Goal: Information Seeking & Learning: Check status

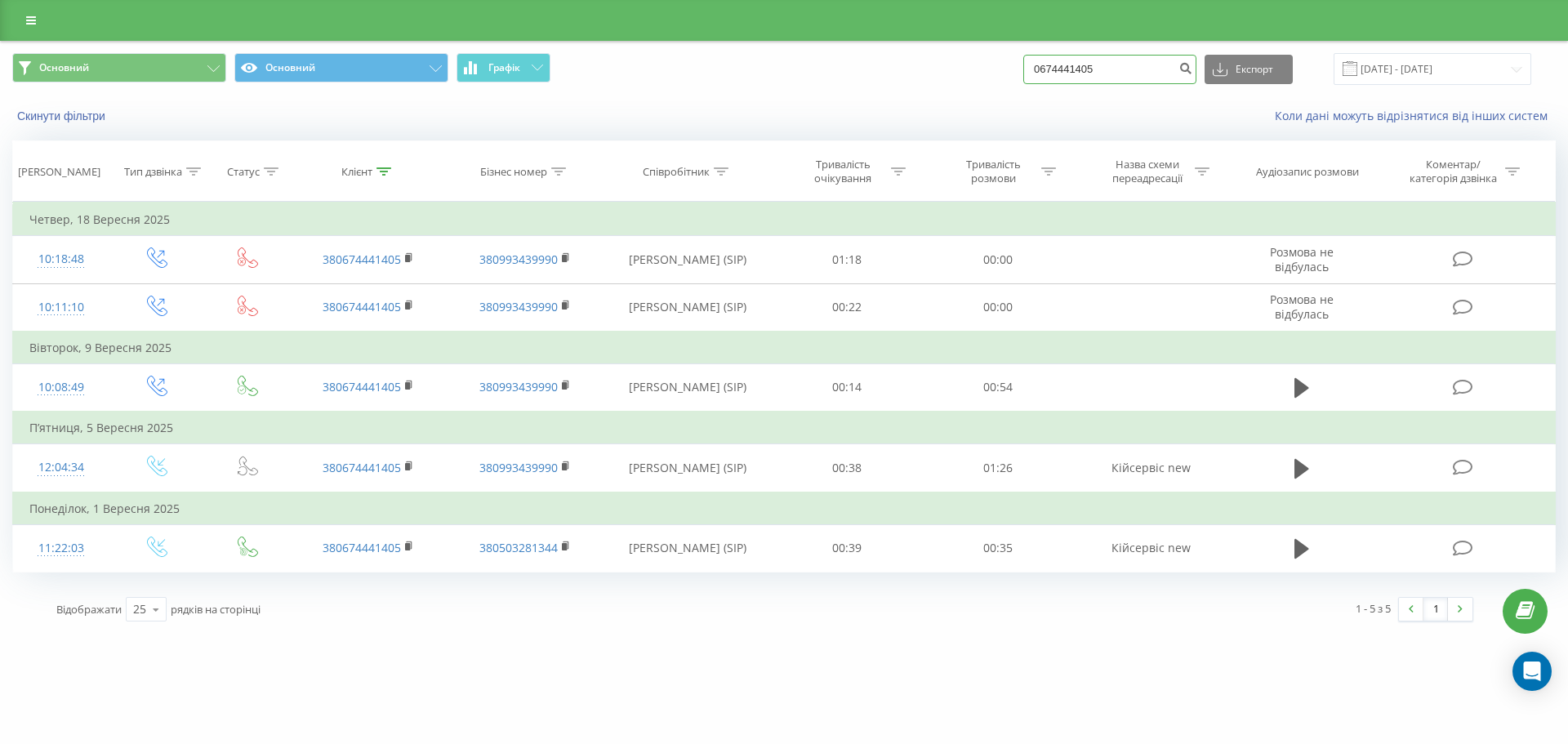
click at [1090, 67] on input "0674441405" at bounding box center [1109, 69] width 173 height 29
drag, startPoint x: 1095, startPoint y: 61, endPoint x: 874, endPoint y: 36, distance: 222.4
click at [874, 36] on div "Основний Основний Графік 0674441405 Експорт .csv .xls .xlsx 18.06.2025 - 18.09.…" at bounding box center [784, 317] width 1568 height 634
paste input "503761116"
type input "0503761116"
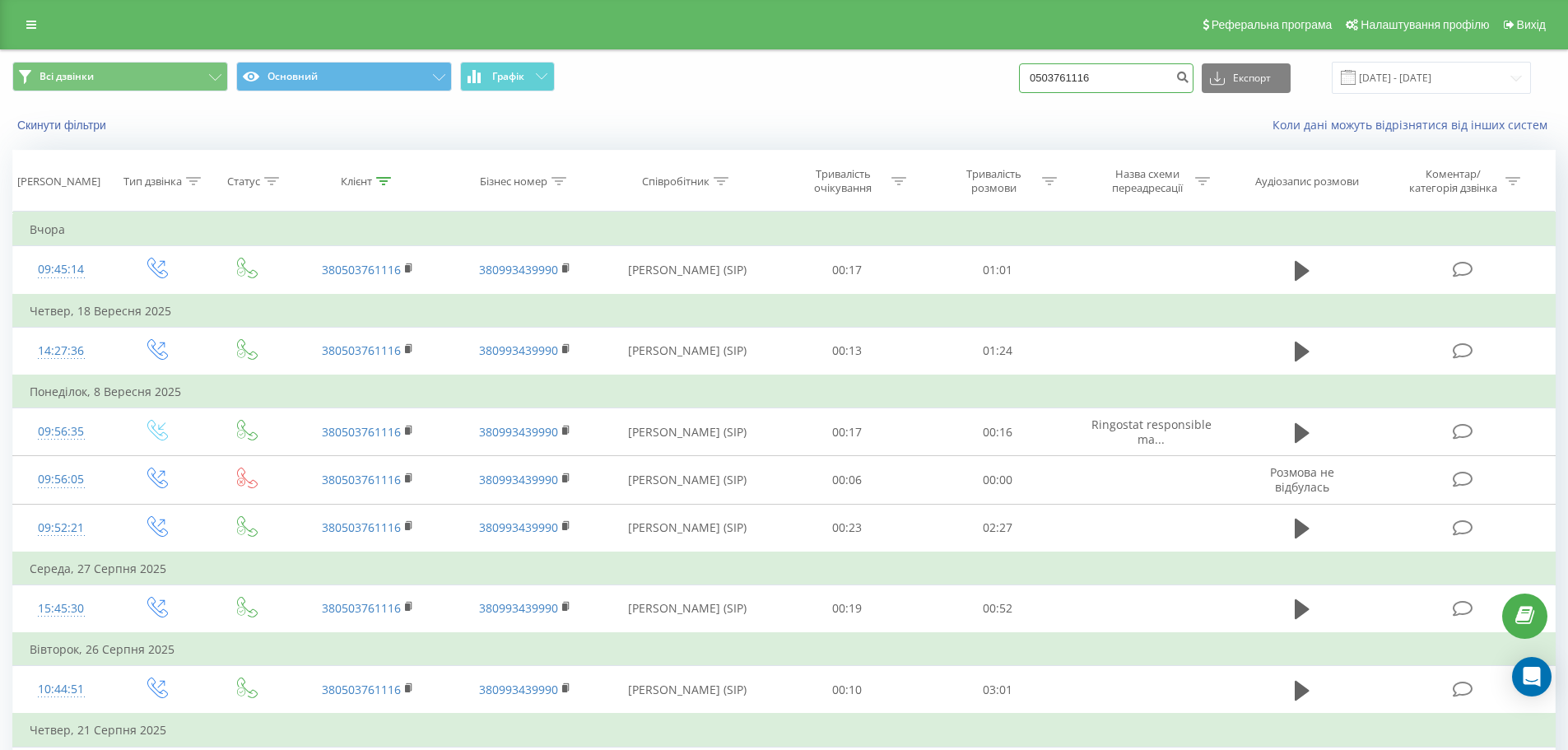
click at [1099, 75] on input "0503761116" at bounding box center [1105, 78] width 174 height 29
drag, startPoint x: 1127, startPoint y: 87, endPoint x: 965, endPoint y: 57, distance: 164.8
click at [965, 57] on div "Всі дзвінки Основний Графік 0503761116 Експорт .csv .xls .xlsx [DATE] - [DATE]" at bounding box center [784, 78] width 1566 height 55
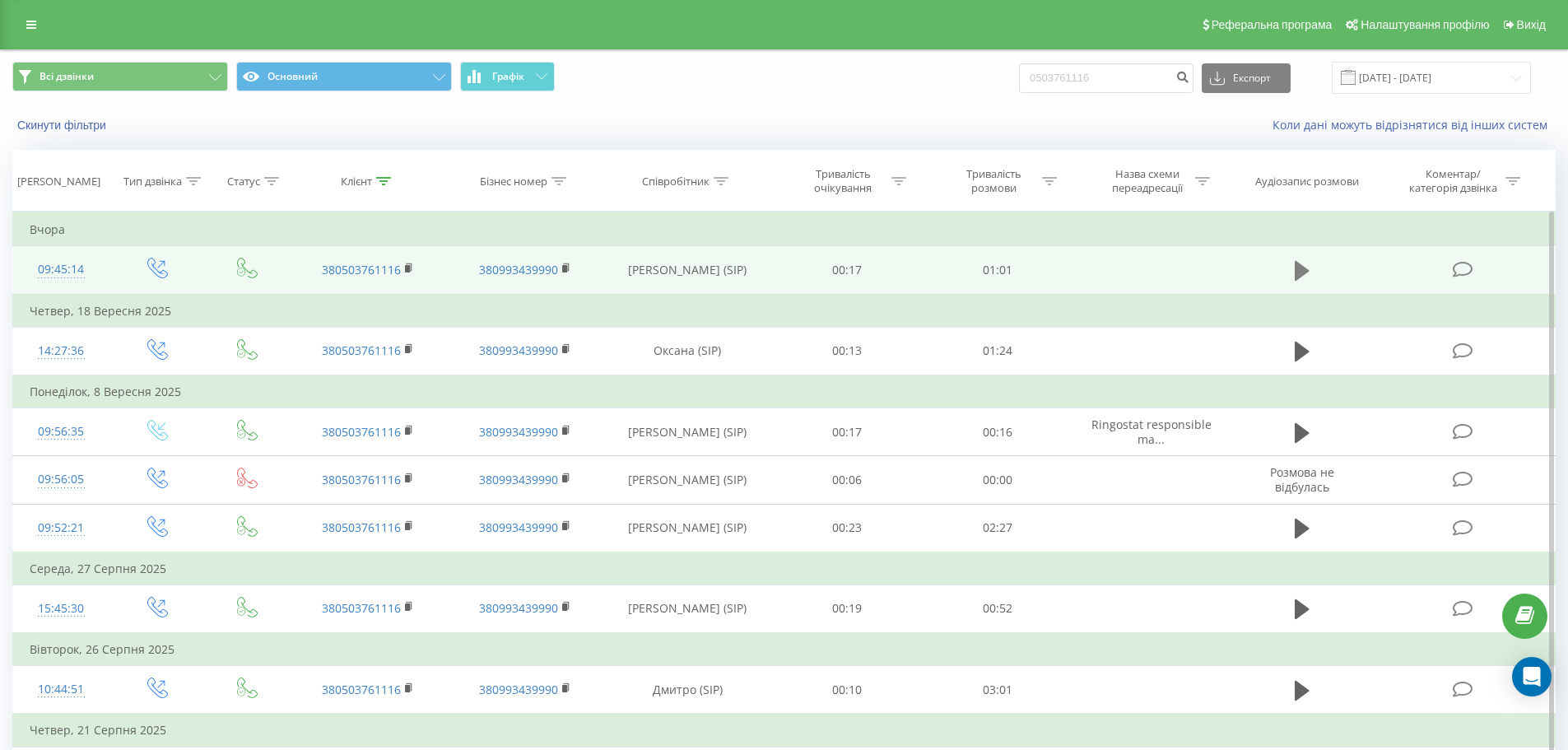
click at [1298, 274] on icon at bounding box center [1302, 271] width 15 height 20
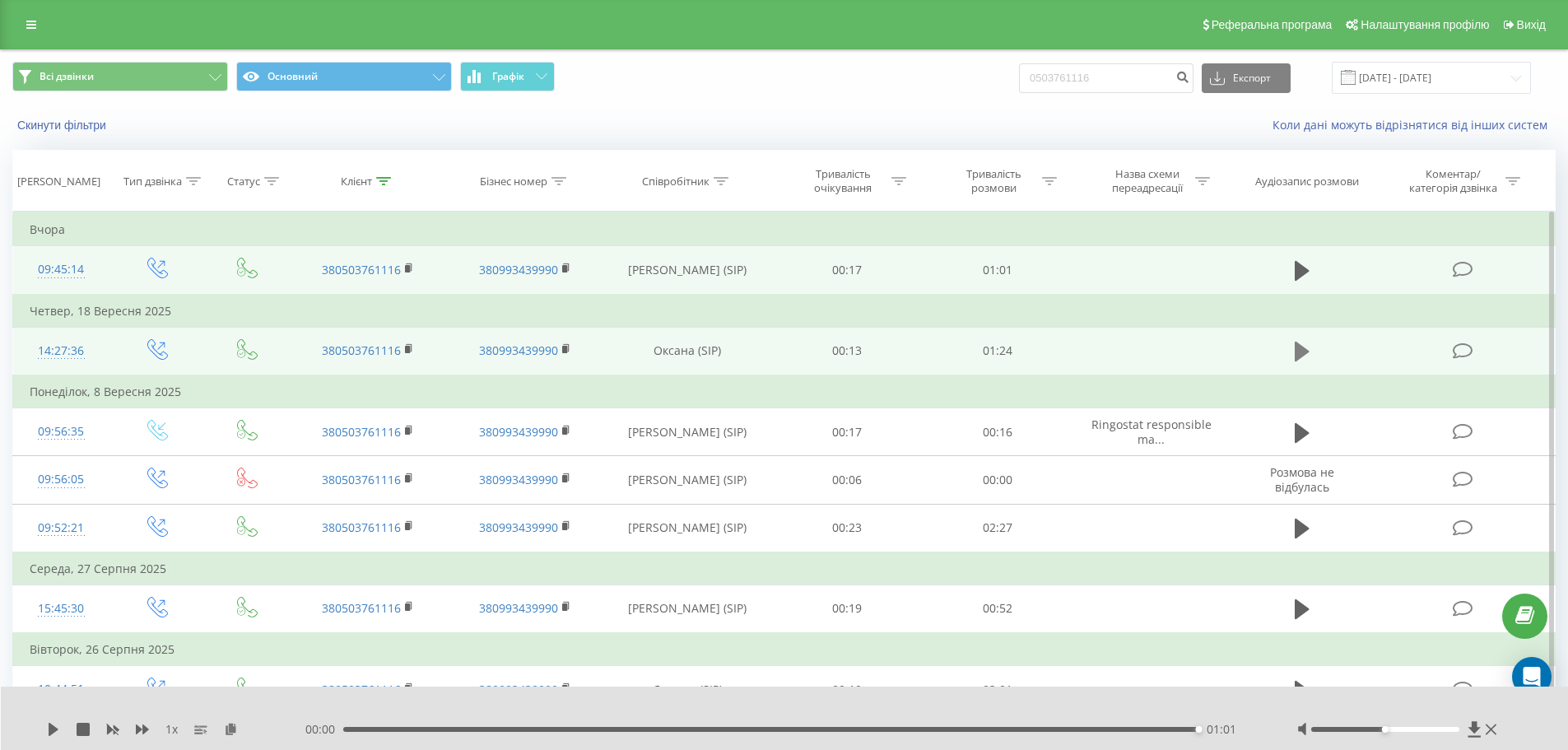
click at [1296, 350] on icon at bounding box center [1302, 351] width 15 height 20
